Goal: Task Accomplishment & Management: Manage account settings

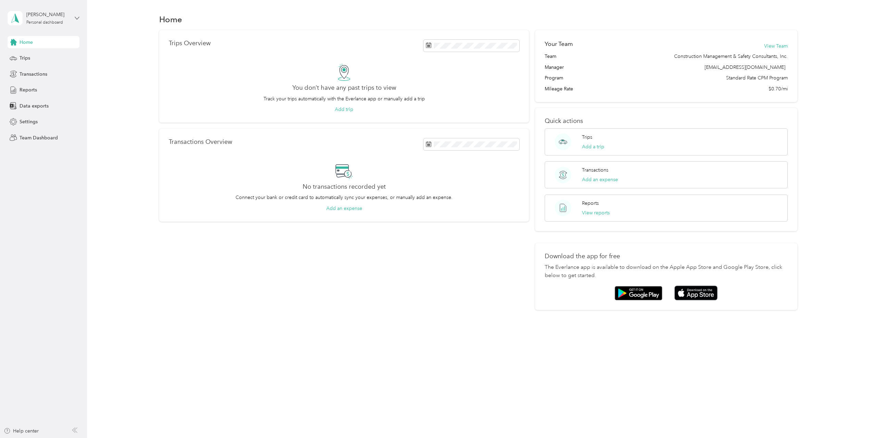
click at [76, 20] on icon at bounding box center [77, 18] width 5 height 5
click at [77, 18] on icon at bounding box center [77, 18] width 4 height 2
click at [69, 20] on div "[PERSON_NAME] Personal dashboard" at bounding box center [44, 18] width 72 height 24
click at [85, 163] on aside "[PERSON_NAME] Personal dashboard Home Trips Transactions Reports Data exports S…" at bounding box center [43, 219] width 87 height 438
click at [21, 61] on span "Trips" at bounding box center [25, 57] width 11 height 7
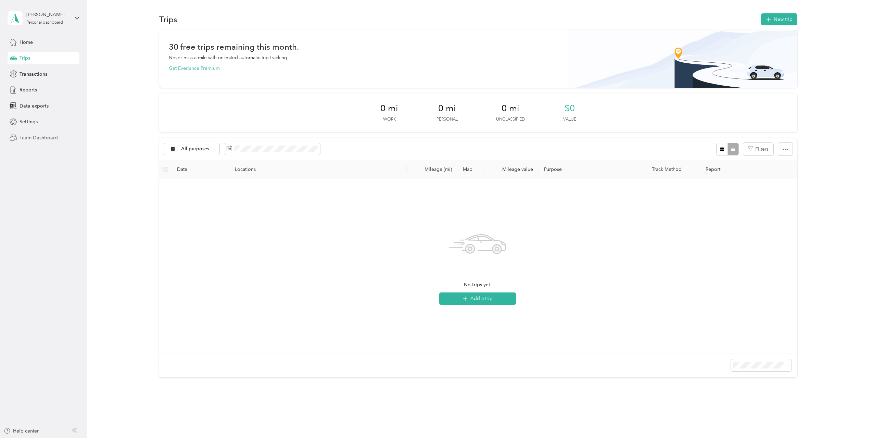
click at [33, 137] on span "Team Dashboard" at bounding box center [39, 137] width 38 height 7
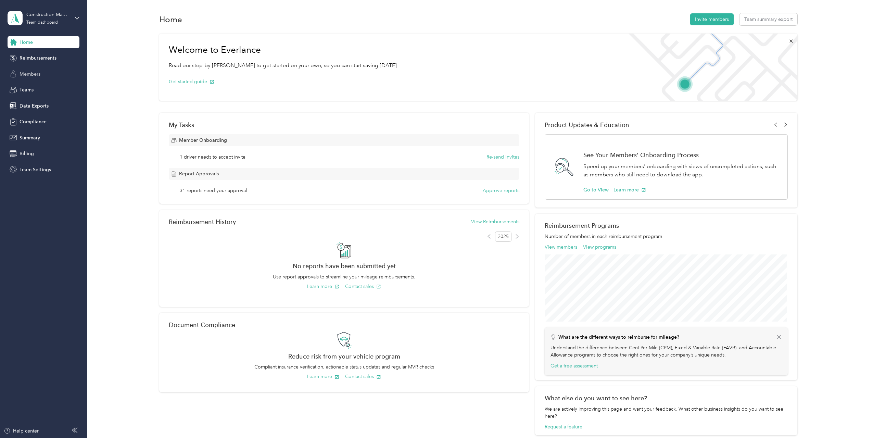
click at [29, 74] on span "Members" at bounding box center [30, 74] width 21 height 7
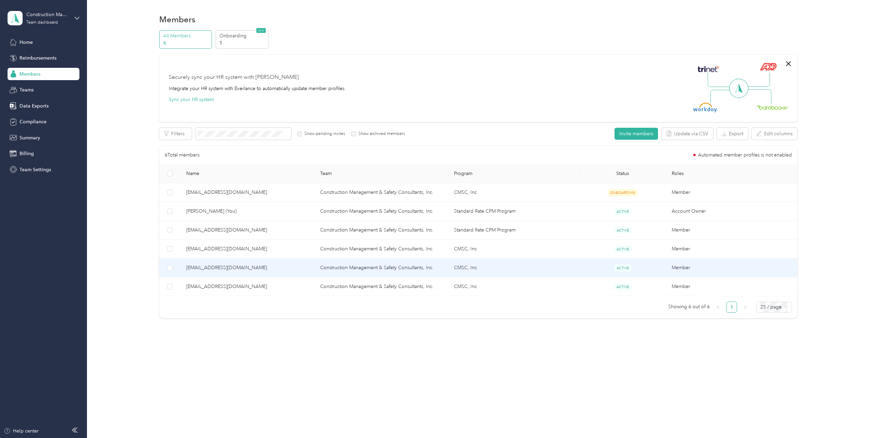
click at [209, 269] on span "[EMAIL_ADDRESS][DOMAIN_NAME]" at bounding box center [247, 268] width 123 height 8
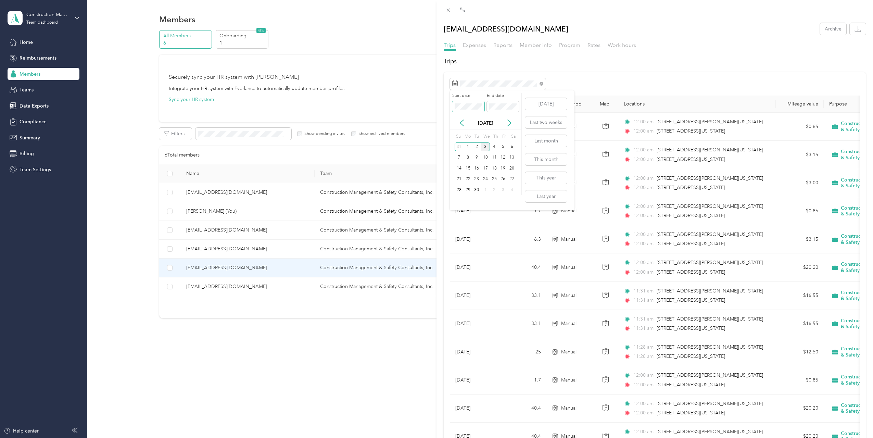
click at [422, 437] on div "Drag to resize Click to close [EMAIL_ADDRESS][DOMAIN_NAME] Archive Trips Expens…" at bounding box center [434, 438] width 869 height 0
click at [446, 437] on div "Drag to resize Click to close [EMAIL_ADDRESS][DOMAIN_NAME] Archive Trips Expens…" at bounding box center [434, 438] width 869 height 0
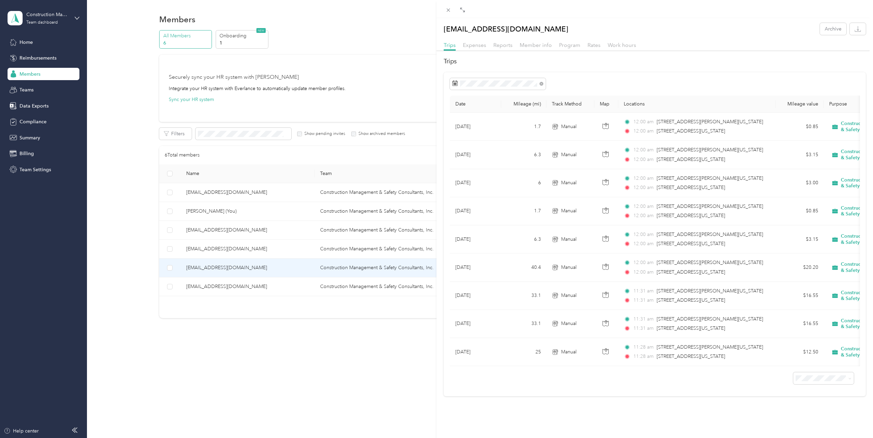
click at [619, 79] on div at bounding box center [655, 84] width 410 height 12
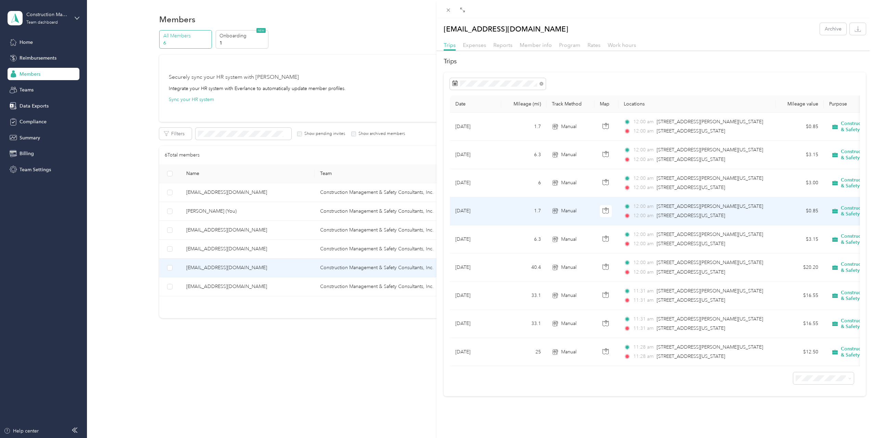
click at [665, 216] on span "[STREET_ADDRESS][US_STATE]" at bounding box center [690, 216] width 68 height 6
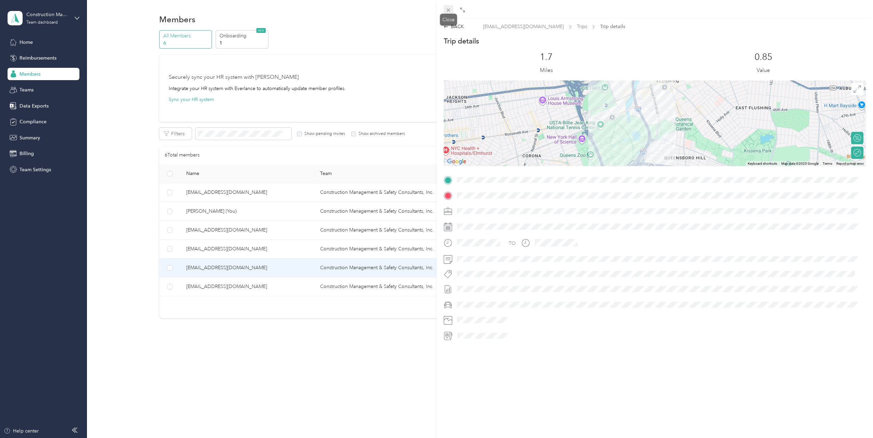
click at [448, 11] on icon at bounding box center [448, 10] width 3 height 3
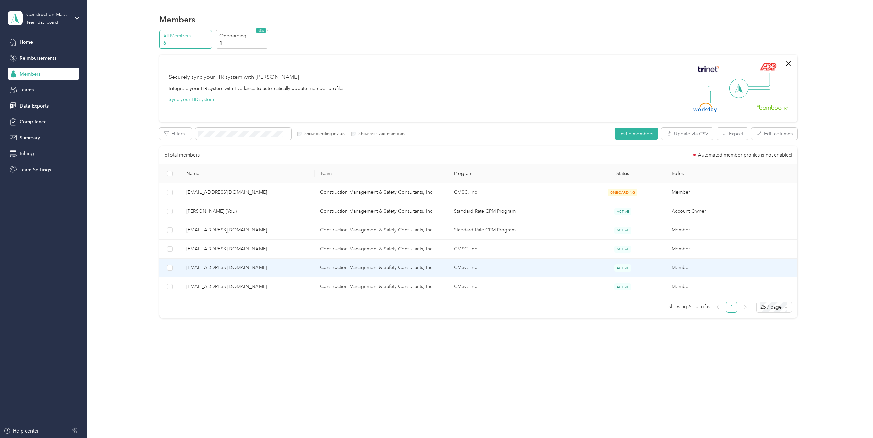
click at [274, 266] on span "[EMAIL_ADDRESS][DOMAIN_NAME]" at bounding box center [247, 268] width 123 height 8
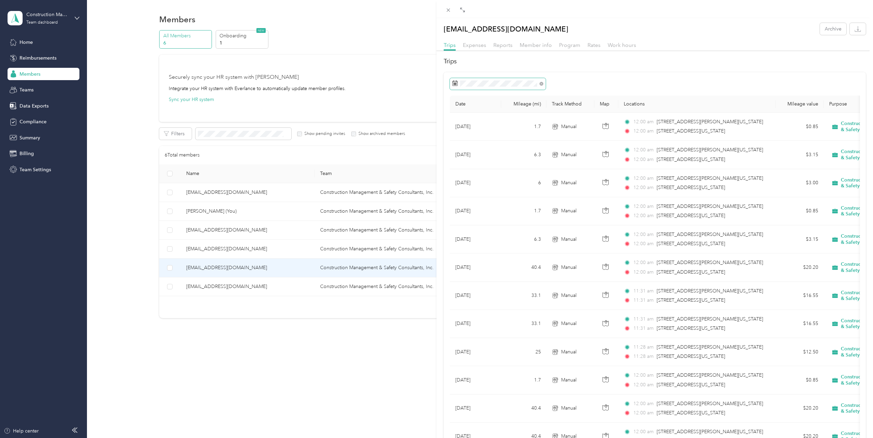
click at [472, 79] on span at bounding box center [498, 84] width 96 height 12
click at [479, 107] on div "Start date End date" at bounding box center [486, 105] width 72 height 24
click at [608, 88] on div at bounding box center [655, 84] width 410 height 12
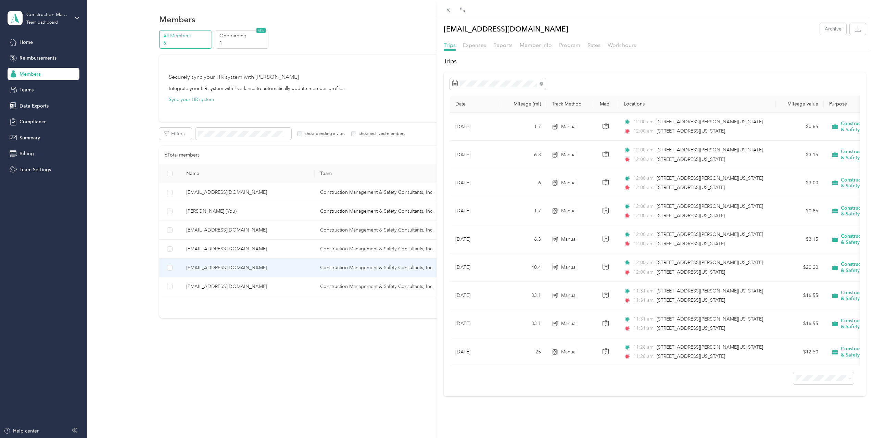
click at [566, 81] on div at bounding box center [655, 84] width 410 height 12
